Goal: Communication & Community: Share content

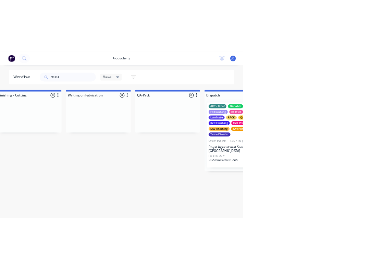
scroll to position [0, 1604]
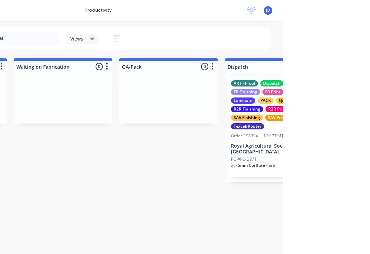
click at [153, 45] on div "Views Save new view None (Default) edit ART DEPT edit Banner Finishing edit Cut…" at bounding box center [184, 38] width 62 height 13
click at [153, 38] on div "Views" at bounding box center [169, 39] width 33 height 10
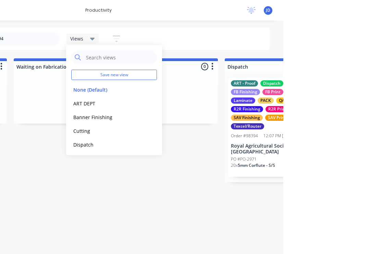
scroll to position [0, 1691]
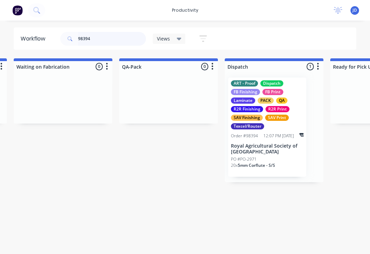
click at [110, 43] on input "98394" at bounding box center [112, 39] width 68 height 14
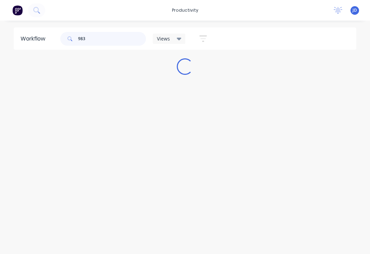
scroll to position [0, 0]
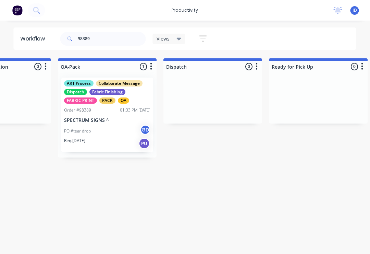
click at [109, 119] on p "SPECTRUM SIGNS ^" at bounding box center [107, 120] width 86 height 6
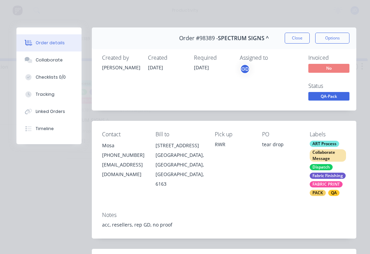
click at [58, 64] on button "Collaborate" at bounding box center [48, 59] width 65 height 17
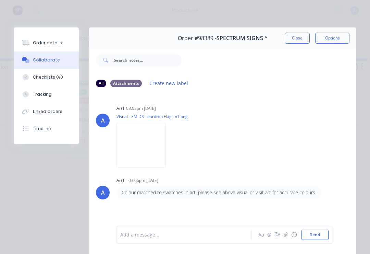
click at [285, 236] on icon "button" at bounding box center [286, 234] width 4 height 5
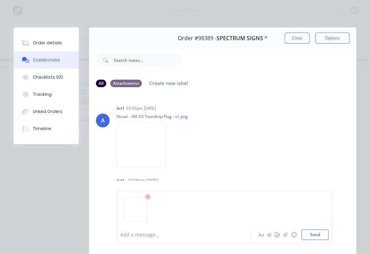
click at [326, 234] on button "Send" at bounding box center [315, 234] width 27 height 10
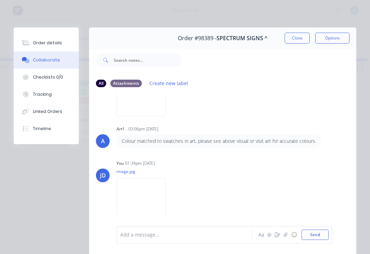
scroll to position [50, 0]
click at [289, 236] on button "button" at bounding box center [286, 234] width 8 height 8
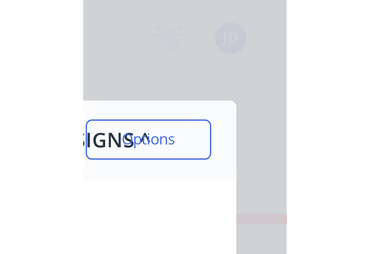
scroll to position [0, 1752]
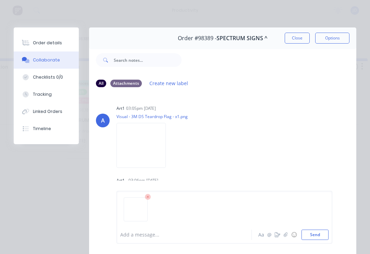
click at [327, 235] on button "Send" at bounding box center [315, 234] width 27 height 10
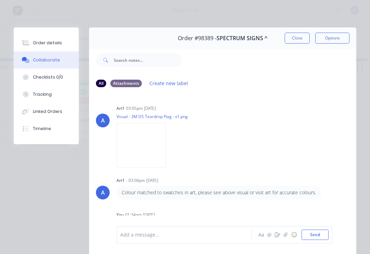
scroll to position [0, 0]
click at [297, 40] on button "Close" at bounding box center [297, 38] width 25 height 11
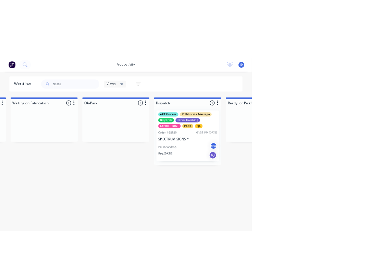
scroll to position [0, 1766]
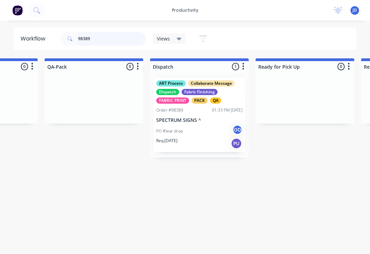
click at [107, 43] on input "98389" at bounding box center [112, 39] width 68 height 14
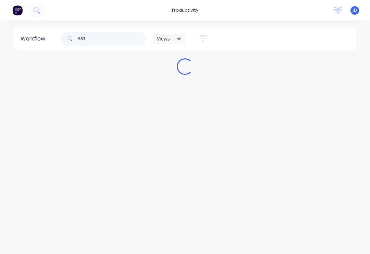
scroll to position [0, 0]
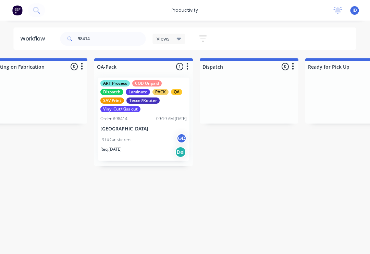
scroll to position [0, 1715]
click at [143, 126] on p "[GEOGRAPHIC_DATA]" at bounding box center [144, 129] width 86 height 6
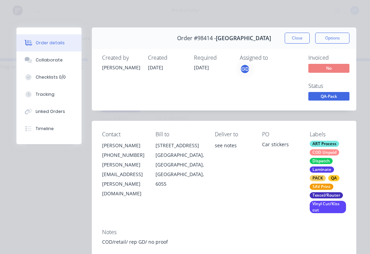
click at [54, 62] on div "Collaborate" at bounding box center [49, 60] width 27 height 6
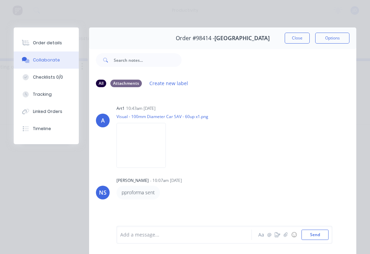
click at [286, 236] on icon "button" at bounding box center [286, 234] width 4 height 5
click at [326, 233] on button "Send" at bounding box center [315, 234] width 27 height 10
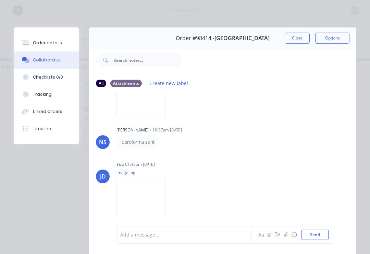
scroll to position [50, 0]
click at [299, 35] on button "Close" at bounding box center [297, 38] width 25 height 11
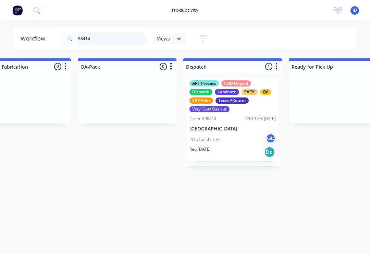
click at [105, 40] on input "98414" at bounding box center [112, 39] width 68 height 14
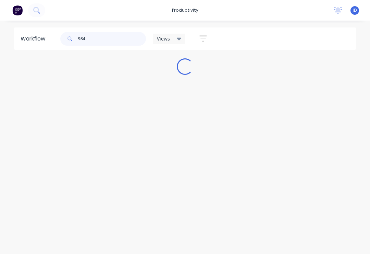
scroll to position [0, 0]
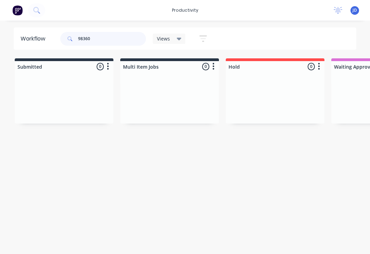
type input "98360"
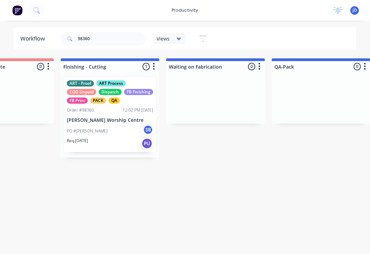
scroll to position [0, 1538]
click at [113, 122] on p "[PERSON_NAME] Worship Centre" at bounding box center [110, 120] width 86 height 6
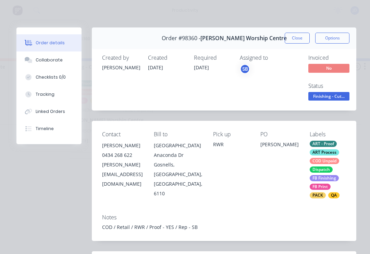
click at [57, 62] on div "Collaborate" at bounding box center [49, 60] width 27 height 6
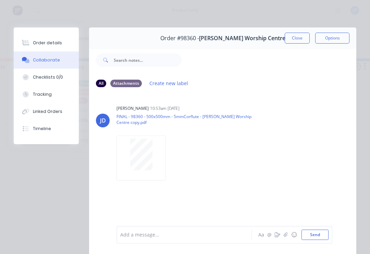
click at [287, 234] on icon "button" at bounding box center [286, 234] width 4 height 4
click at [328, 230] on button "Send" at bounding box center [315, 234] width 27 height 10
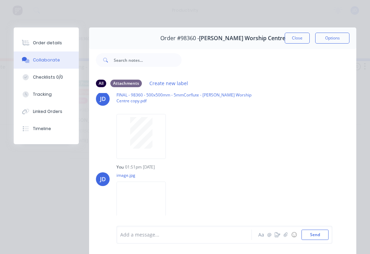
scroll to position [21, 0]
click at [288, 235] on icon "button" at bounding box center [286, 234] width 4 height 5
click at [328, 234] on button "Send" at bounding box center [315, 234] width 27 height 10
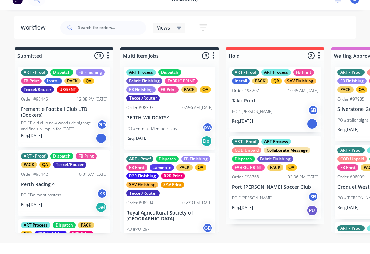
scroll to position [0, 0]
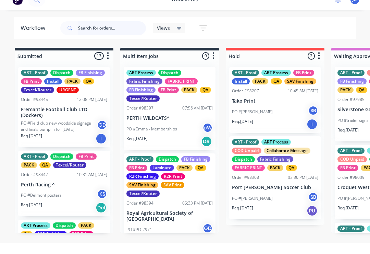
click at [85, 34] on input "text" at bounding box center [112, 39] width 68 height 14
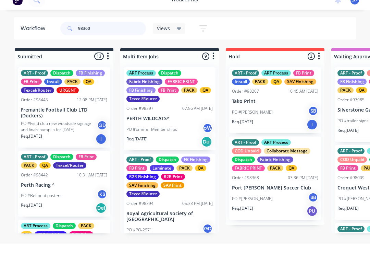
scroll to position [0, 0]
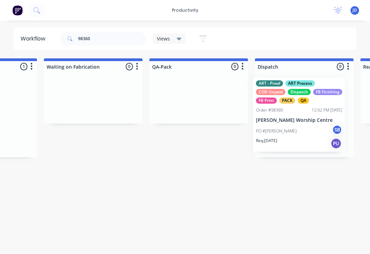
scroll to position [0, 1666]
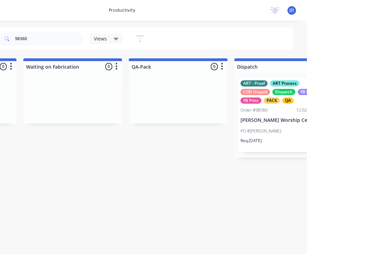
click at [157, 39] on span "Views" at bounding box center [163, 38] width 13 height 7
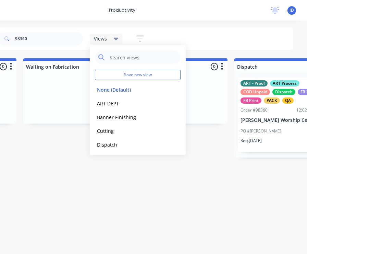
scroll to position [0, 1681]
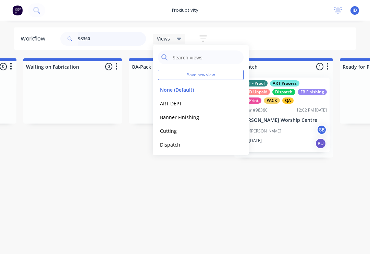
click at [102, 41] on input "98360" at bounding box center [112, 39] width 68 height 14
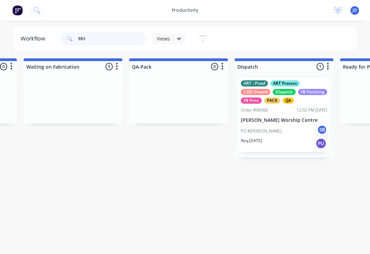
scroll to position [0, 0]
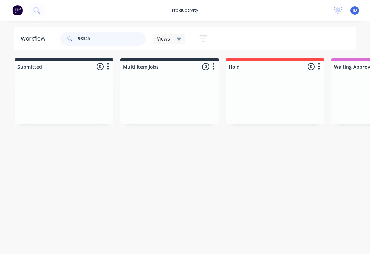
type input "98345"
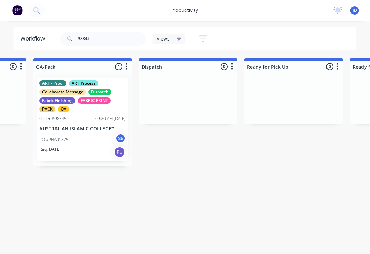
scroll to position [0, 1777]
click at [88, 140] on div "PO #PNA01875 SB" at bounding box center [82, 139] width 86 height 13
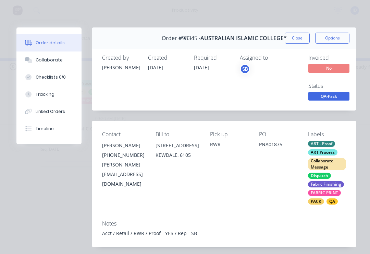
click at [55, 59] on div "Collaborate" at bounding box center [49, 60] width 27 height 6
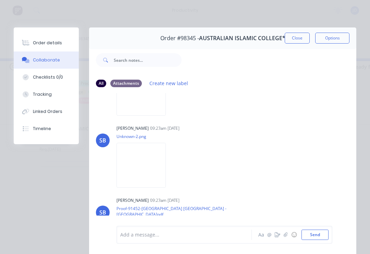
scroll to position [197, 0]
click at [284, 231] on button "button" at bounding box center [286, 234] width 8 height 8
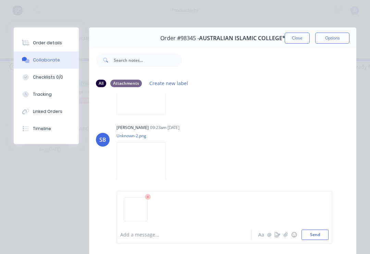
click at [325, 235] on button "Send" at bounding box center [315, 234] width 27 height 10
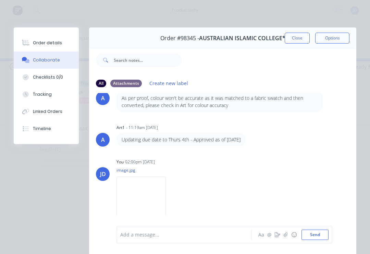
scroll to position [465, 0]
click at [287, 238] on button "button" at bounding box center [286, 234] width 8 height 8
click at [329, 233] on button "Send" at bounding box center [315, 234] width 27 height 10
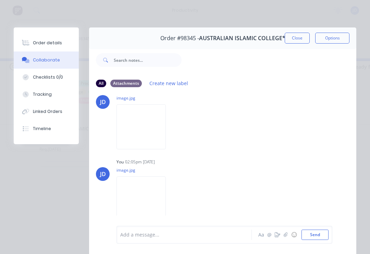
scroll to position [540, 0]
click at [286, 235] on icon "button" at bounding box center [286, 234] width 4 height 5
click at [326, 232] on button "Send" at bounding box center [315, 234] width 27 height 10
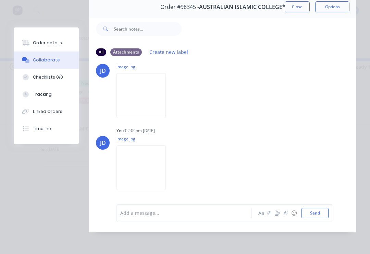
scroll to position [41, 0]
click at [285, 216] on button "button" at bounding box center [286, 213] width 8 height 8
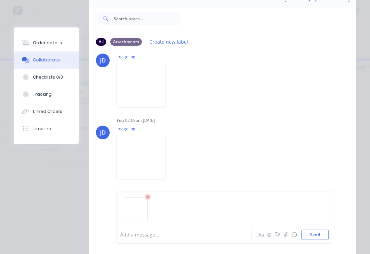
click at [326, 235] on button "Send" at bounding box center [315, 234] width 27 height 10
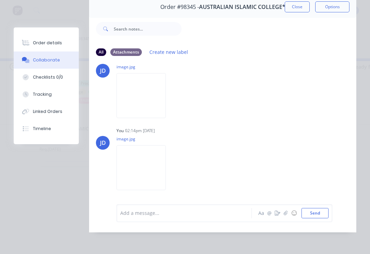
scroll to position [689, 0]
click at [288, 215] on icon "button" at bounding box center [286, 213] width 4 height 5
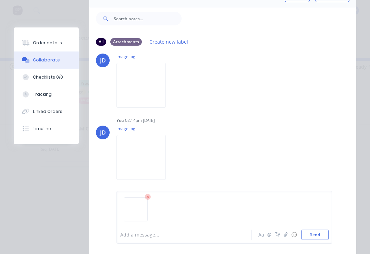
click at [326, 231] on button "Send" at bounding box center [315, 234] width 27 height 10
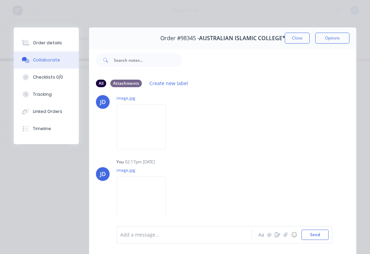
scroll to position [764, 0]
click at [289, 238] on button "button" at bounding box center [286, 234] width 8 height 8
click at [324, 236] on button "Send" at bounding box center [315, 234] width 27 height 10
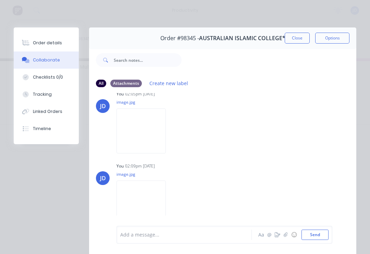
scroll to position [572, 0]
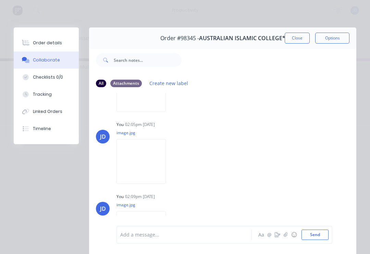
click at [295, 35] on button "Close" at bounding box center [297, 38] width 25 height 11
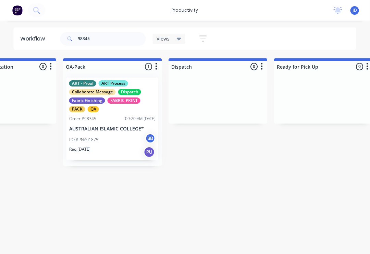
scroll to position [0, 1747]
